Goal: Task Accomplishment & Management: Complete application form

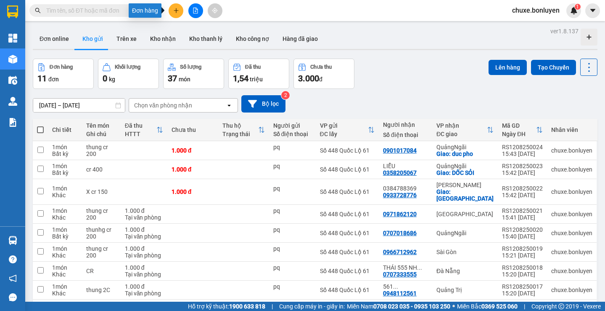
click at [171, 7] on button at bounding box center [176, 10] width 15 height 15
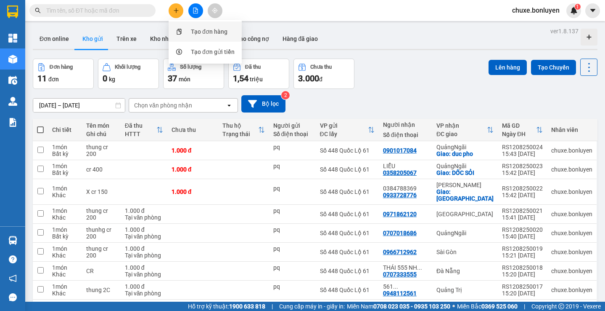
click at [202, 29] on div "Tạo đơn hàng" at bounding box center [209, 31] width 37 height 9
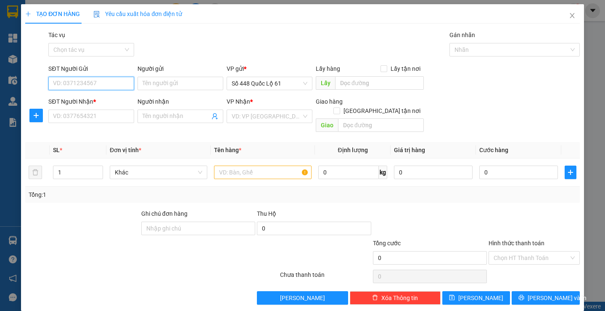
click at [88, 80] on input "SĐT Người Gửi" at bounding box center [91, 83] width 86 height 13
click at [87, 96] on div "0945950162" at bounding box center [90, 100] width 75 height 9
type input "0945950162"
type input "AN THỚI TRUNG"
type input "0000000000"
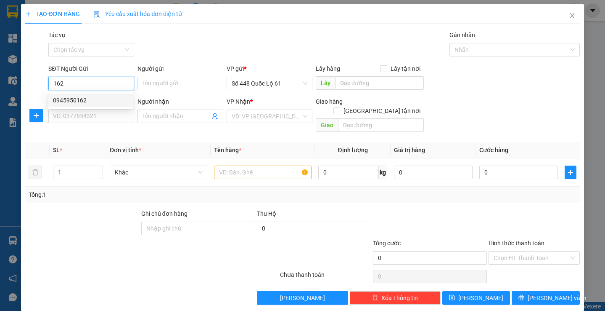
type input "tai xe tu thu"
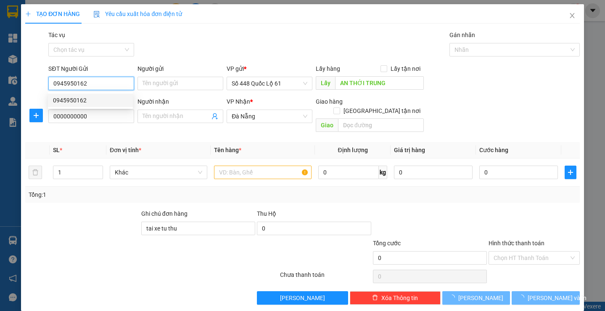
type input "250.000"
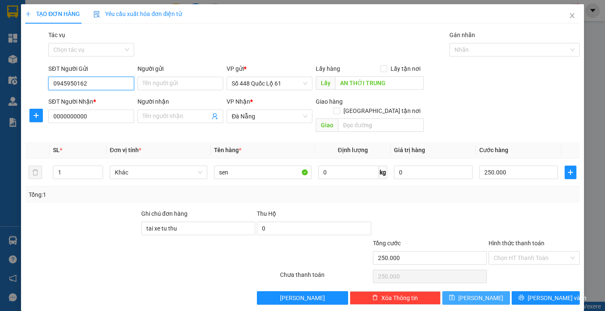
type input "0945950162"
click at [473, 293] on span "[PERSON_NAME]" at bounding box center [481, 297] width 45 height 9
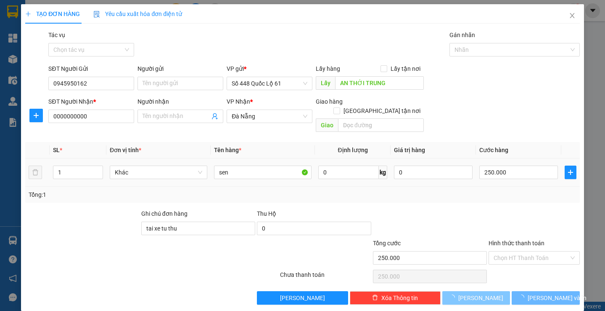
type input "0"
